Goal: Navigation & Orientation: Find specific page/section

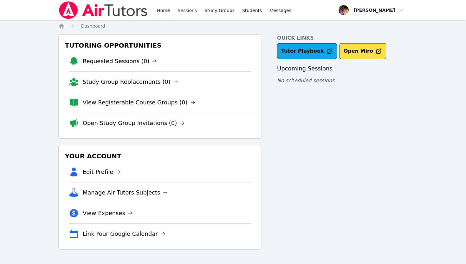
click at [194, 10] on link "Sessions" at bounding box center [187, 10] width 22 height 20
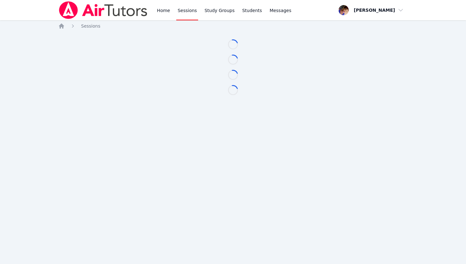
click at [192, 10] on link "Sessions" at bounding box center [187, 10] width 22 height 20
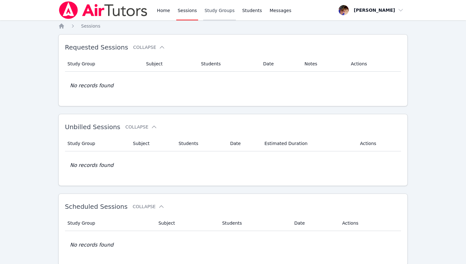
click at [222, 10] on link "Study Groups" at bounding box center [219, 10] width 33 height 20
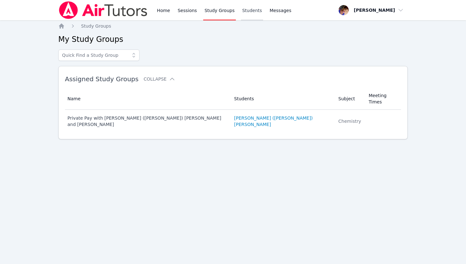
click at [256, 11] on link "Students" at bounding box center [252, 10] width 22 height 20
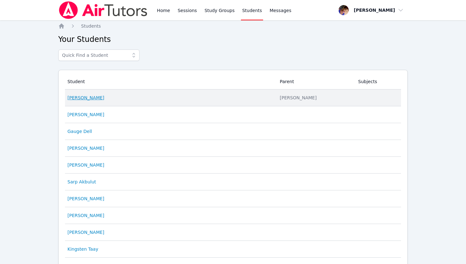
click at [90, 99] on link "Ethan Parker" at bounding box center [85, 97] width 37 height 6
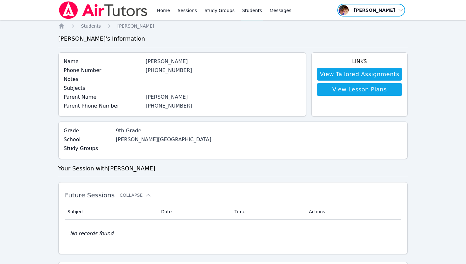
click at [261, 13] on span "button" at bounding box center [370, 10] width 69 height 14
click at [261, 39] on h3 "Ethan 's Information" at bounding box center [232, 38] width 349 height 9
